Goal: Task Accomplishment & Management: Manage account settings

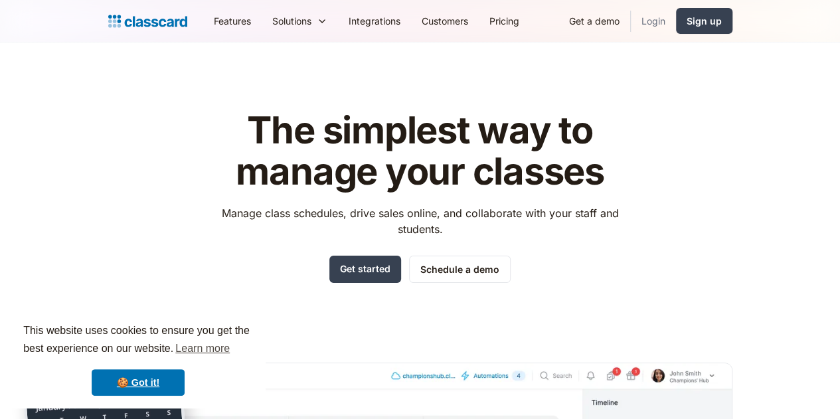
click at [676, 19] on link "Login" at bounding box center [653, 21] width 45 height 30
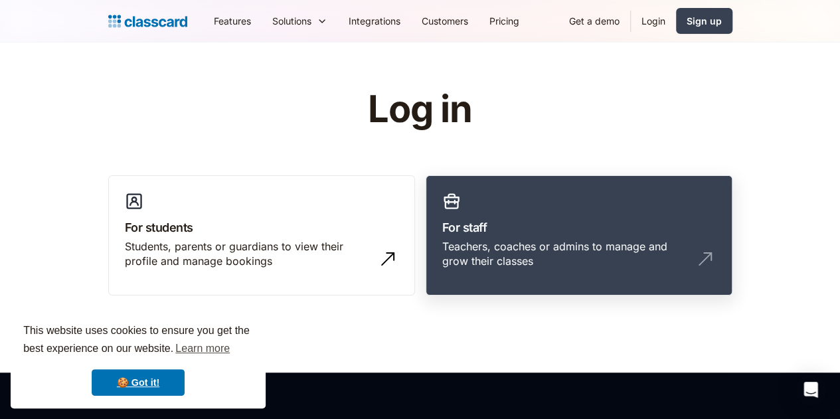
click at [589, 204] on link "For staff Teachers, coaches or admins to manage and grow their classes" at bounding box center [579, 235] width 307 height 121
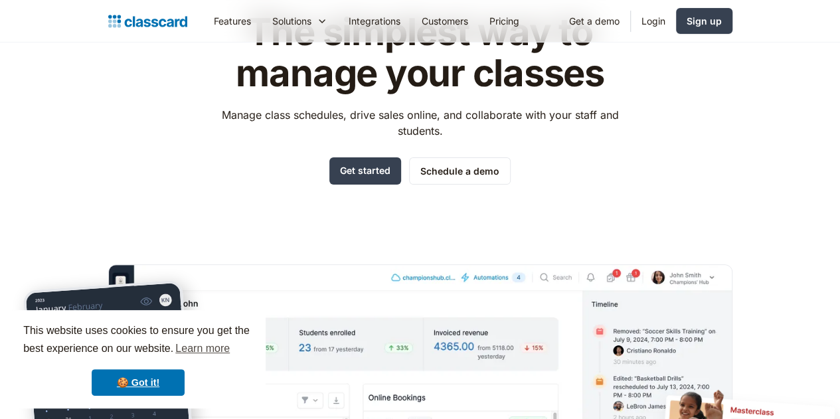
scroll to position [98, 0]
click at [676, 28] on link "Login" at bounding box center [653, 21] width 45 height 30
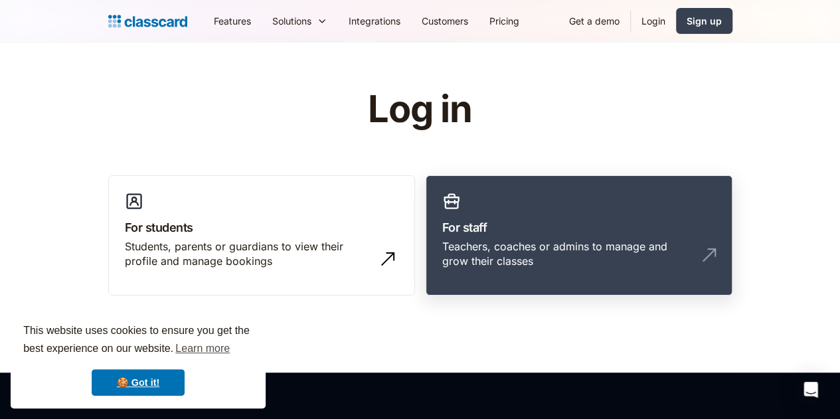
click at [583, 217] on link "For staff Teachers, coaches or admins to manage and grow their classes" at bounding box center [579, 235] width 307 height 121
